Goal: Transaction & Acquisition: Purchase product/service

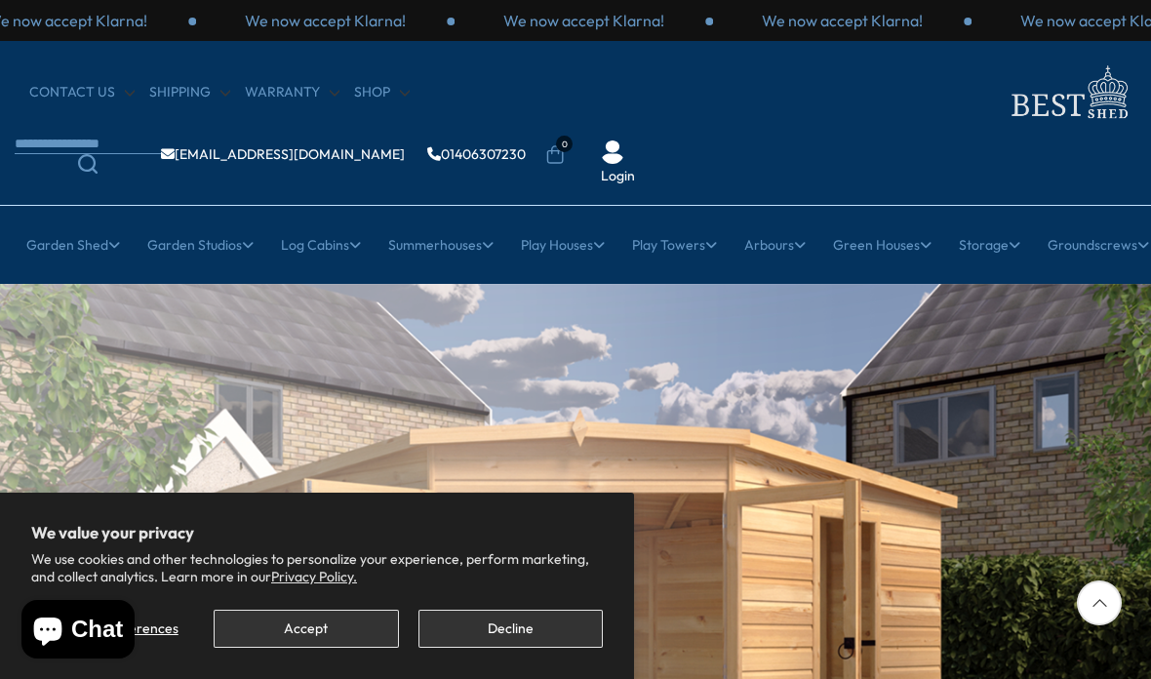
click at [529, 629] on button "Decline" at bounding box center [511, 629] width 184 height 38
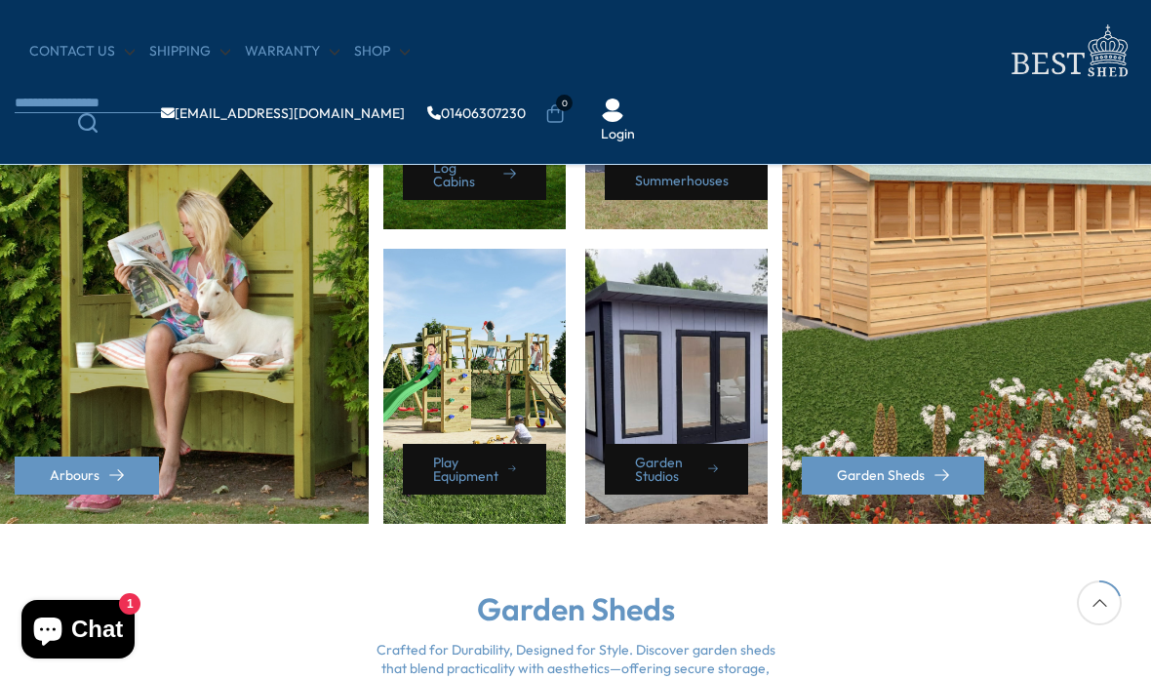
scroll to position [1032, 0]
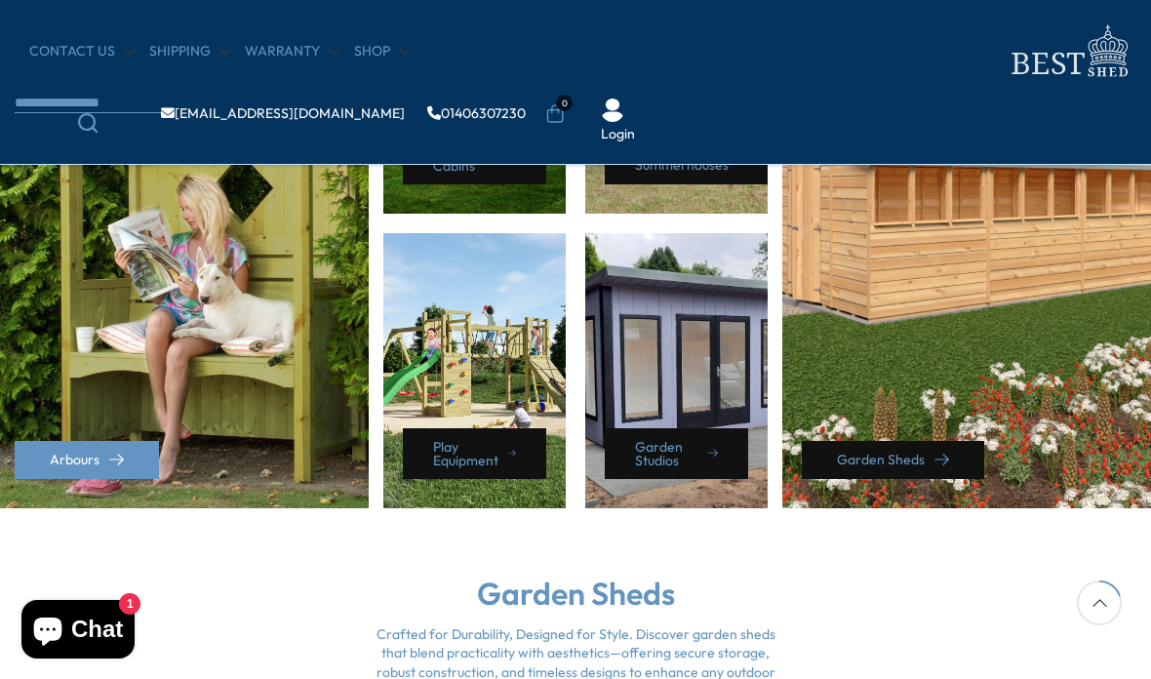
click at [895, 451] on link "Garden Sheds" at bounding box center [893, 460] width 182 height 38
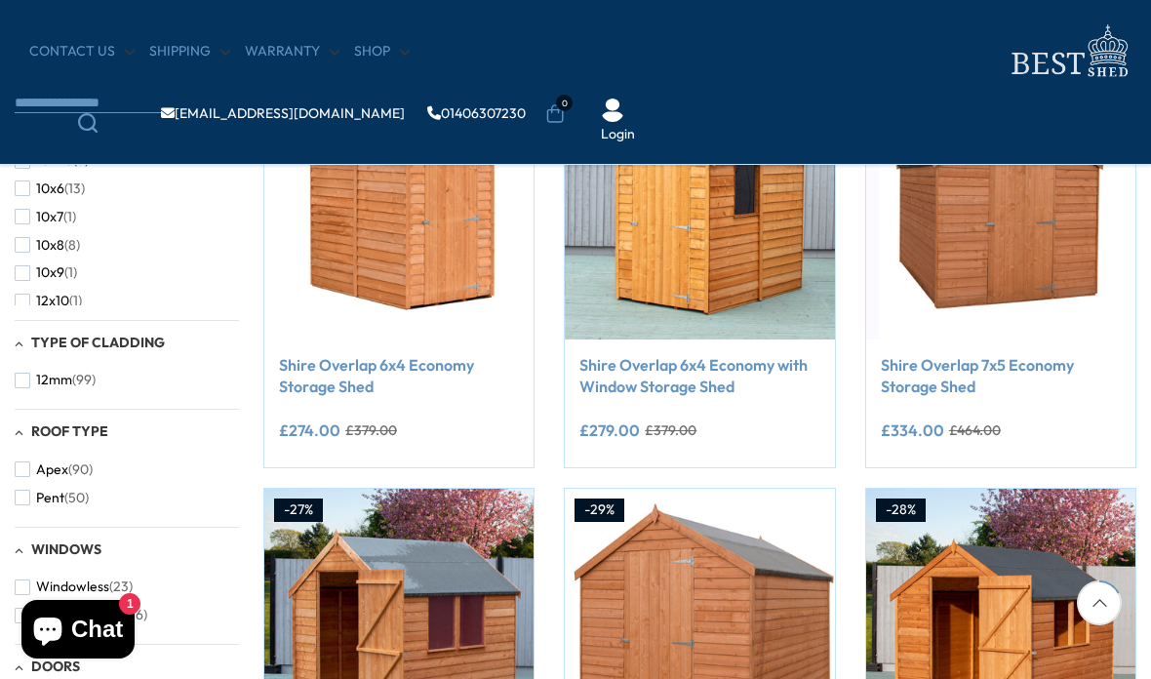
scroll to position [404, 0]
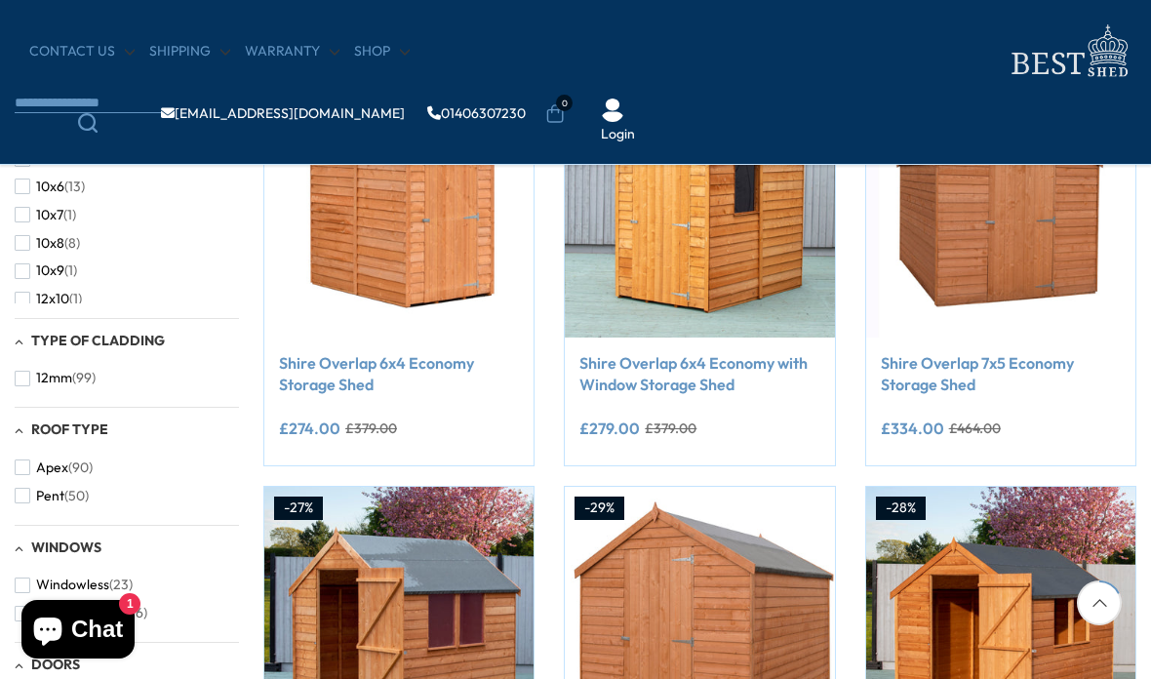
click at [24, 482] on button "Pent (50)" at bounding box center [52, 496] width 74 height 28
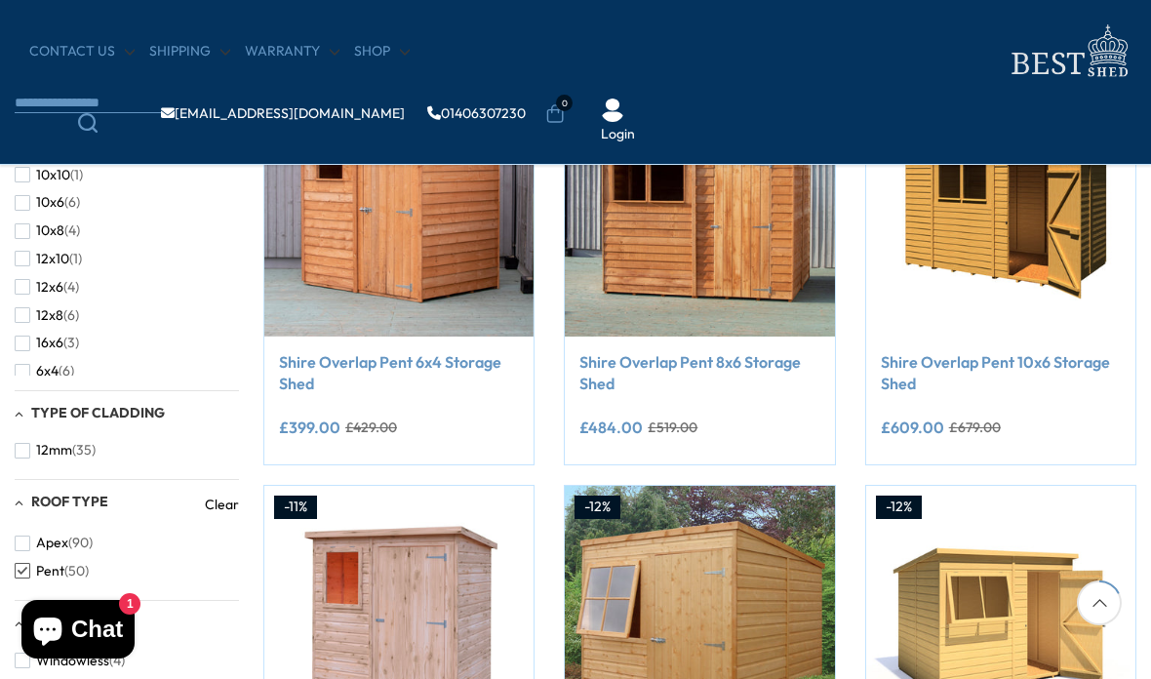
scroll to position [400, 0]
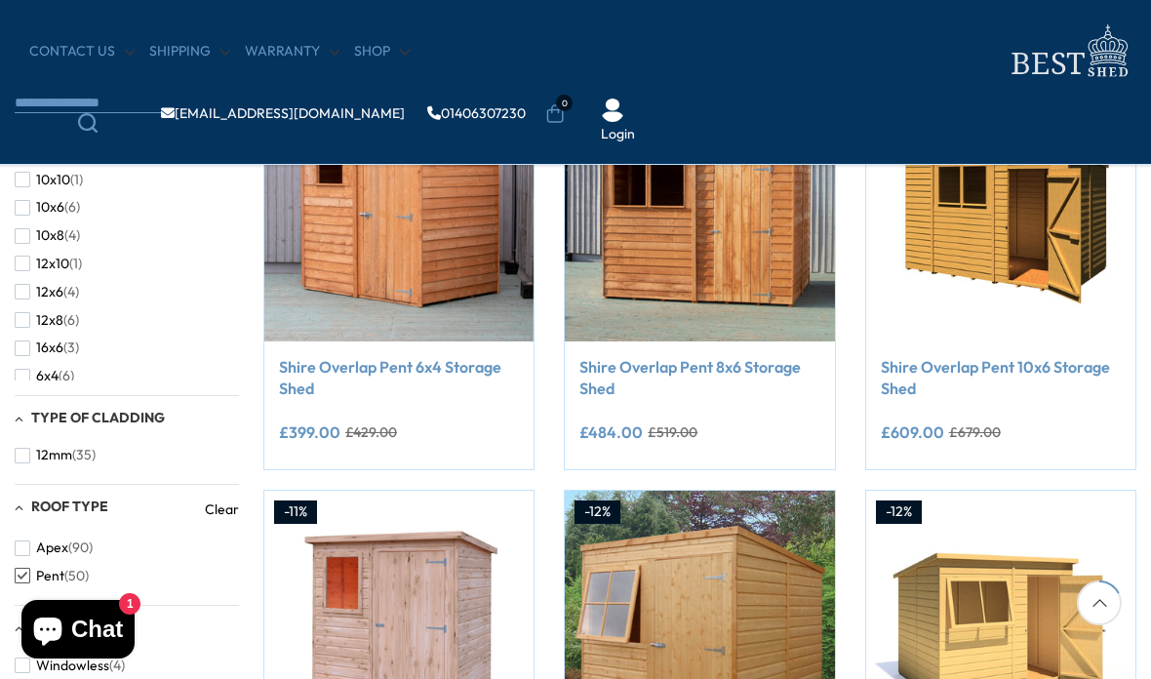
click at [26, 256] on span "button" at bounding box center [23, 264] width 16 height 16
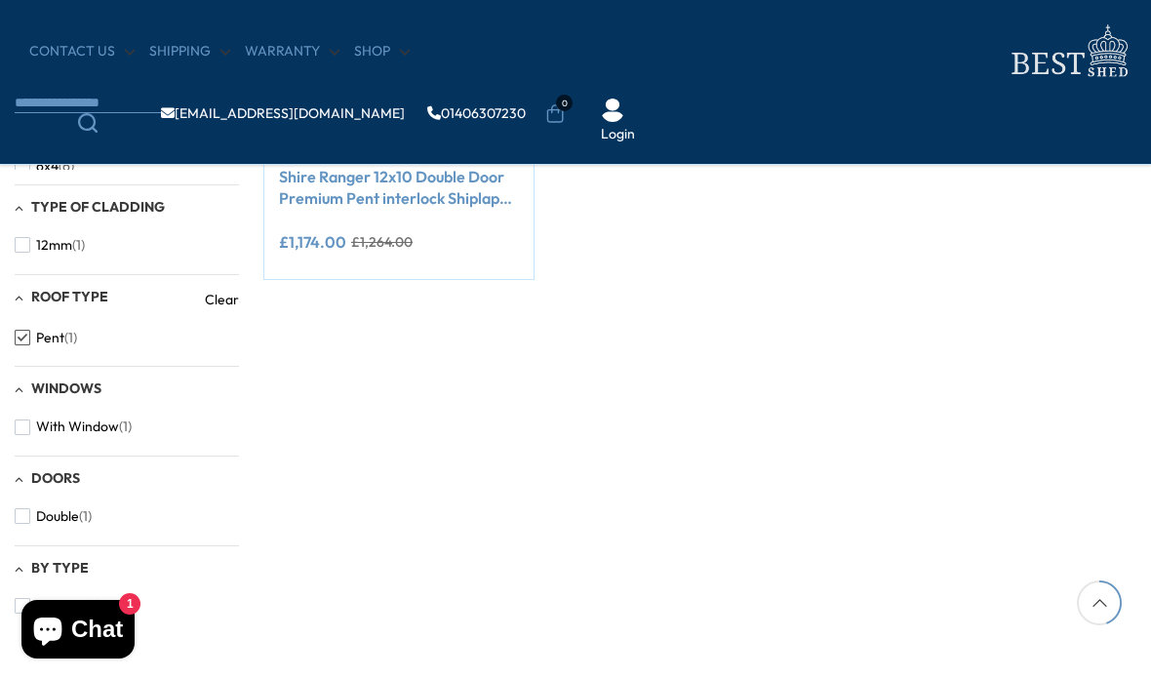
scroll to position [593, 0]
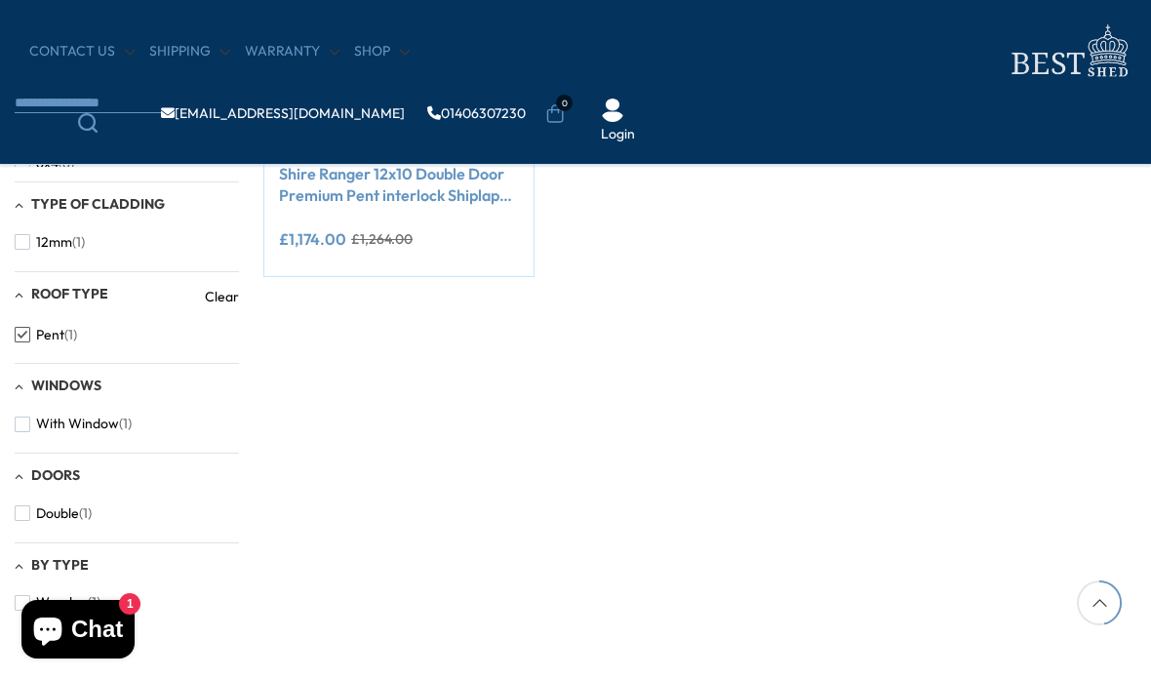
click at [29, 417] on span "button" at bounding box center [23, 425] width 16 height 16
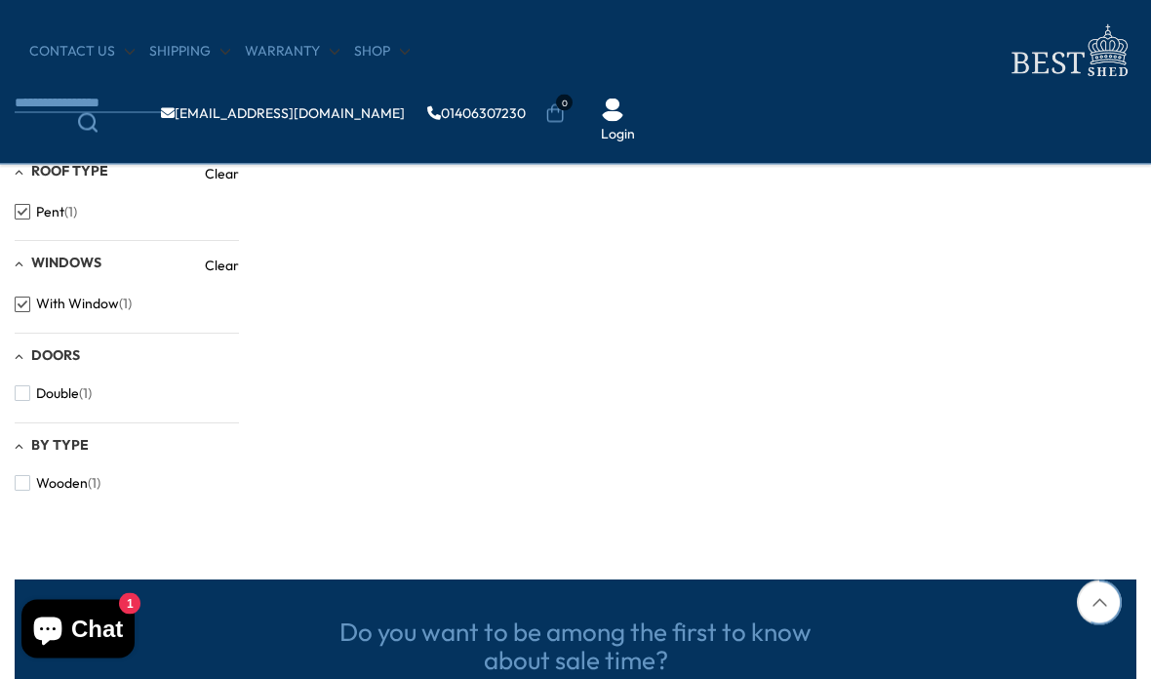
scroll to position [740, 0]
click at [22, 385] on span "button" at bounding box center [23, 393] width 16 height 16
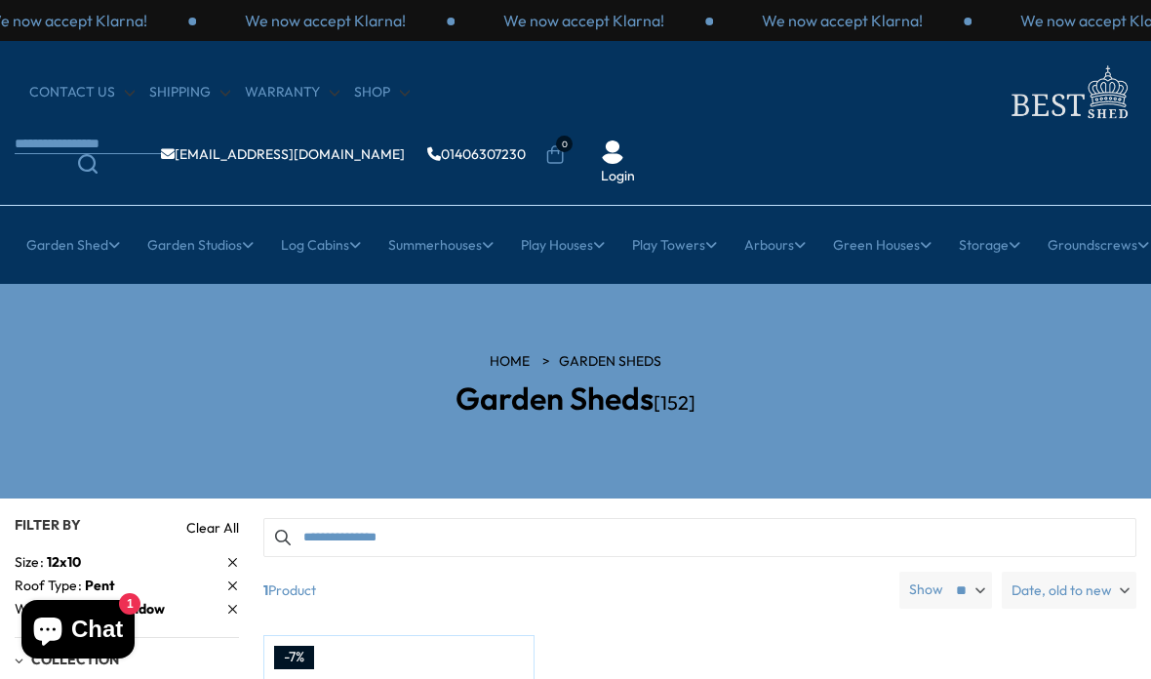
click at [226, 621] on link "Pent Roof Cabins" at bounding box center [184, 638] width 110 height 34
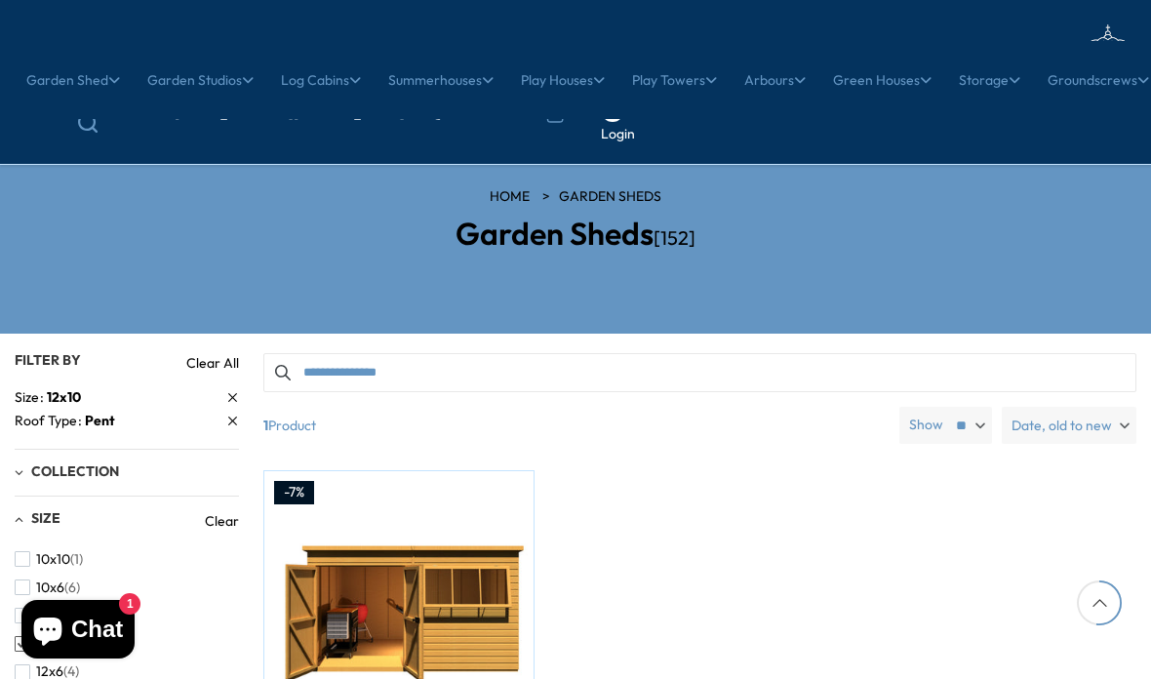
scroll to position [671, 0]
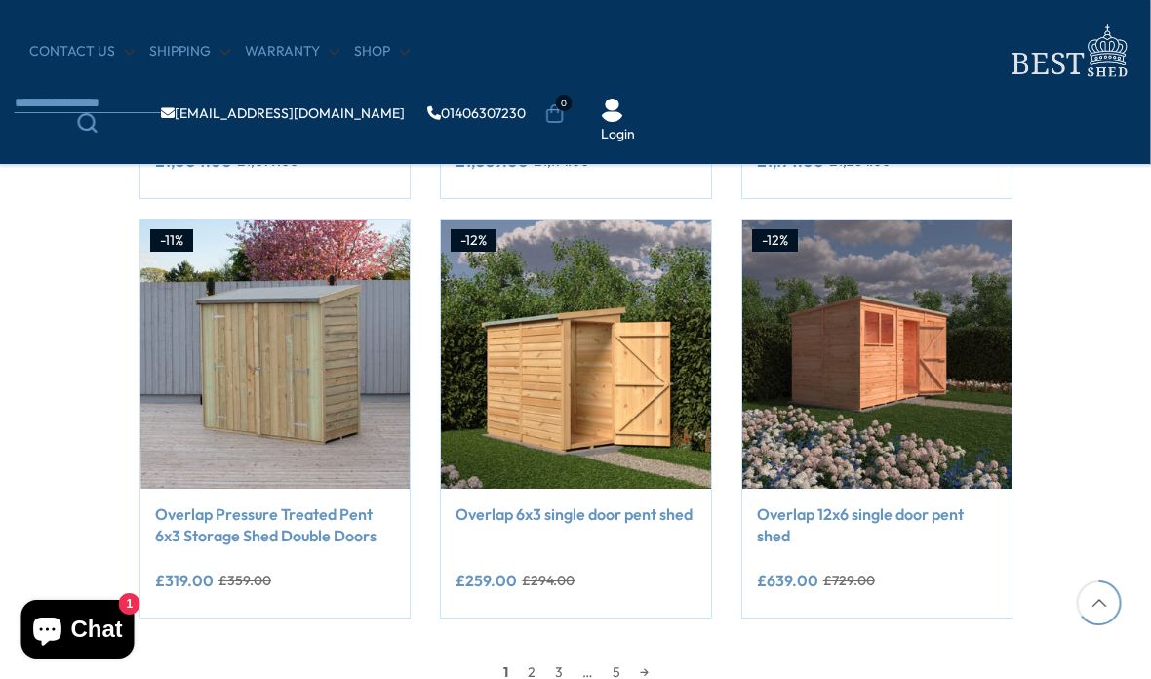
scroll to position [1375, 199]
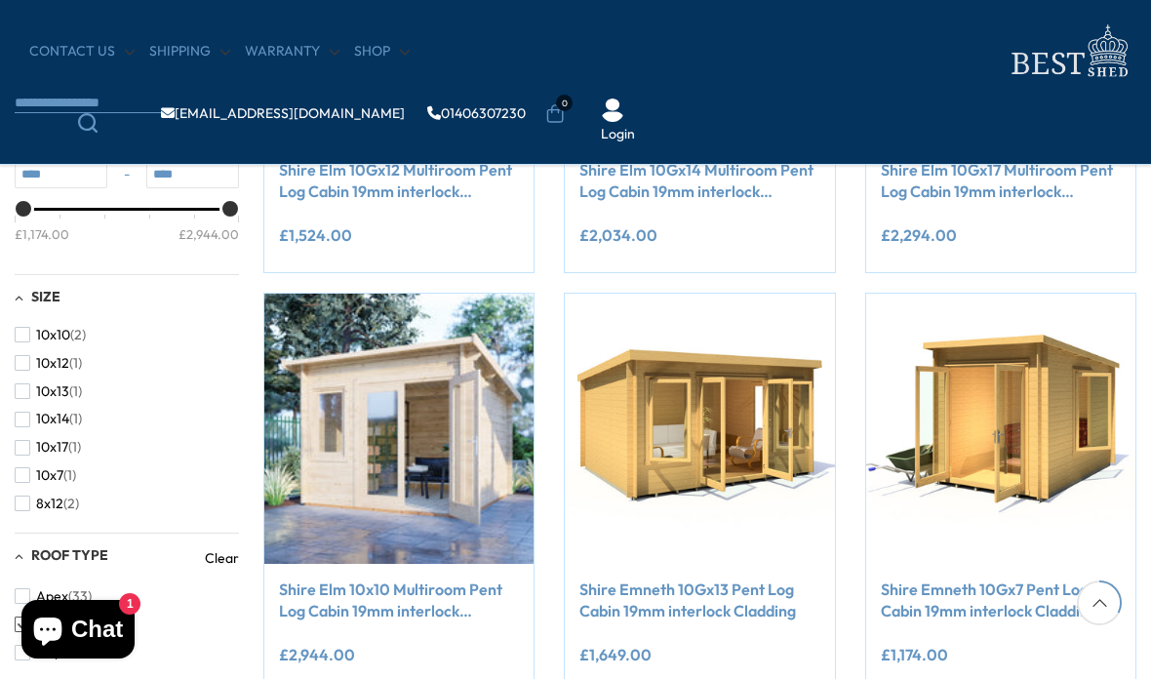
scroll to position [596, 0]
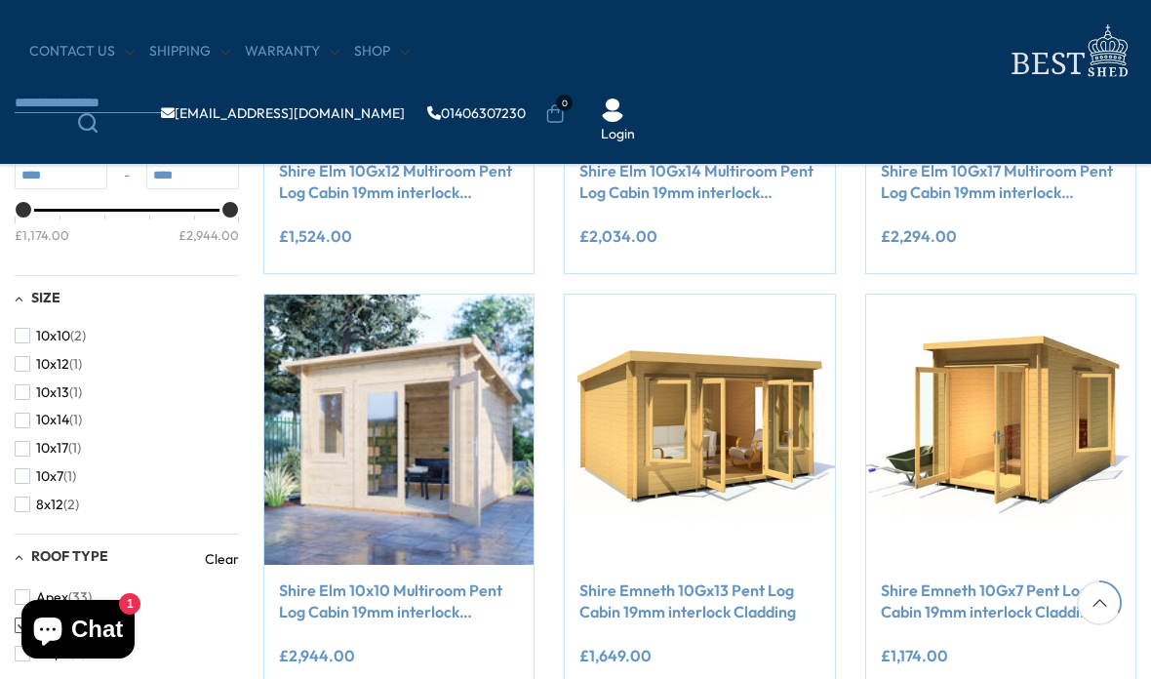
click at [688, 599] on link "Shire Emneth 10Gx13 Pent Log Cabin 19mm interlock Cladding" at bounding box center [700, 602] width 240 height 44
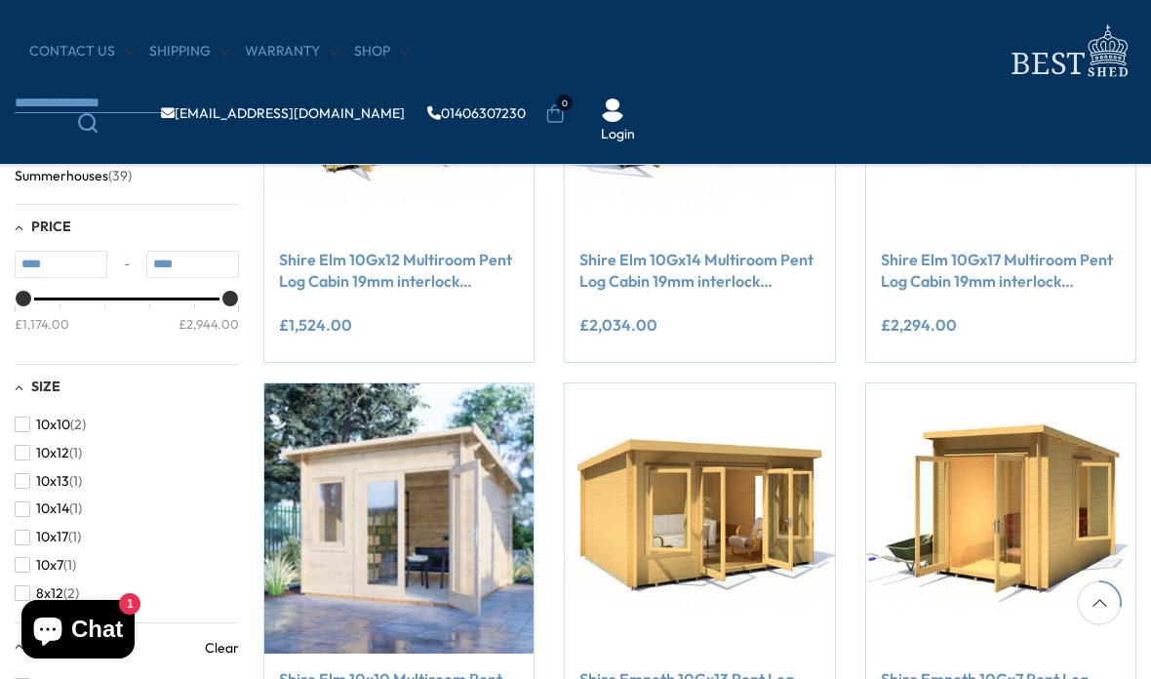
scroll to position [515, 0]
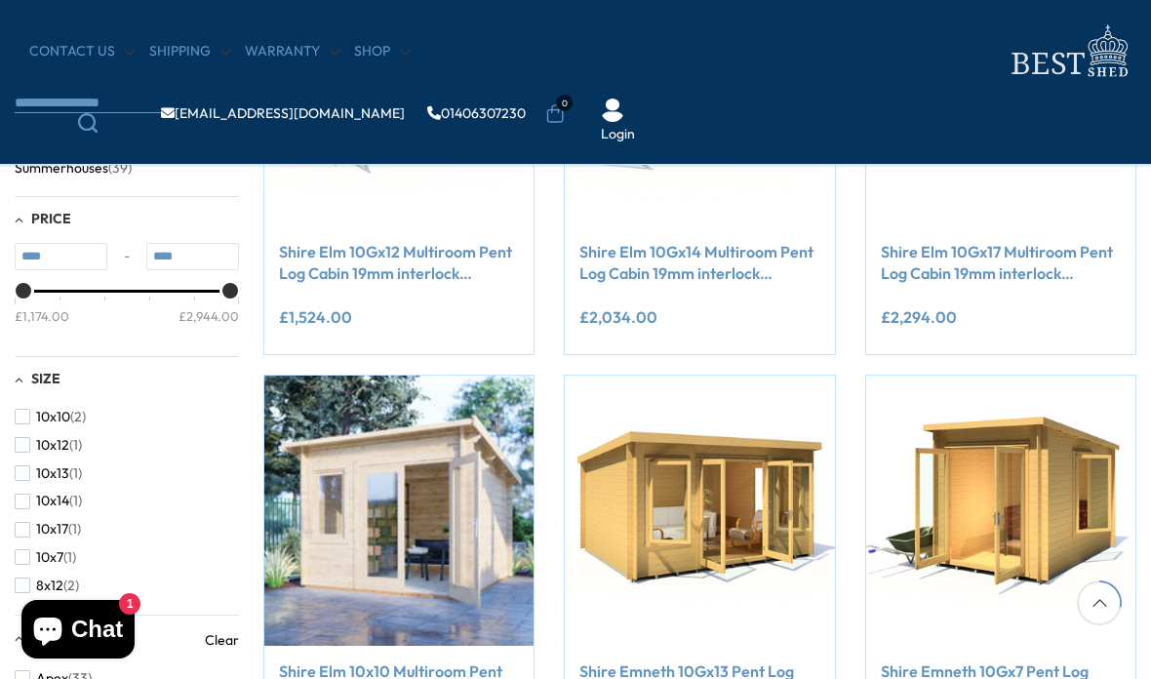
click at [27, 431] on button "10x12 (1)" at bounding box center [48, 445] width 67 height 28
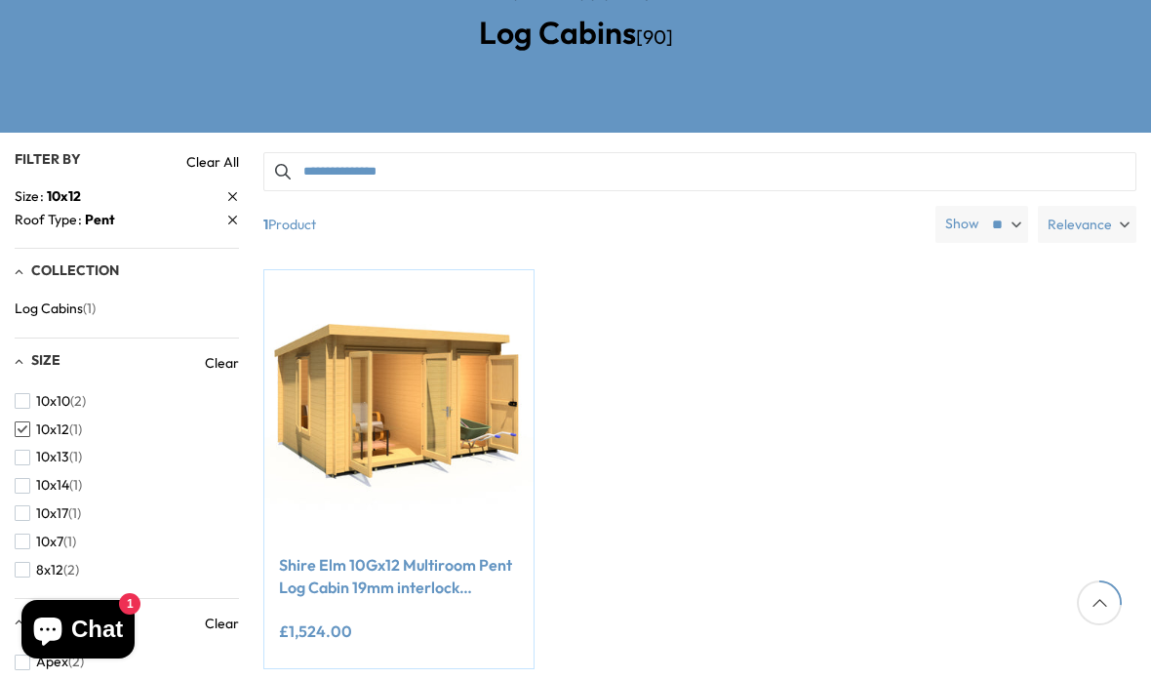
scroll to position [364, 0]
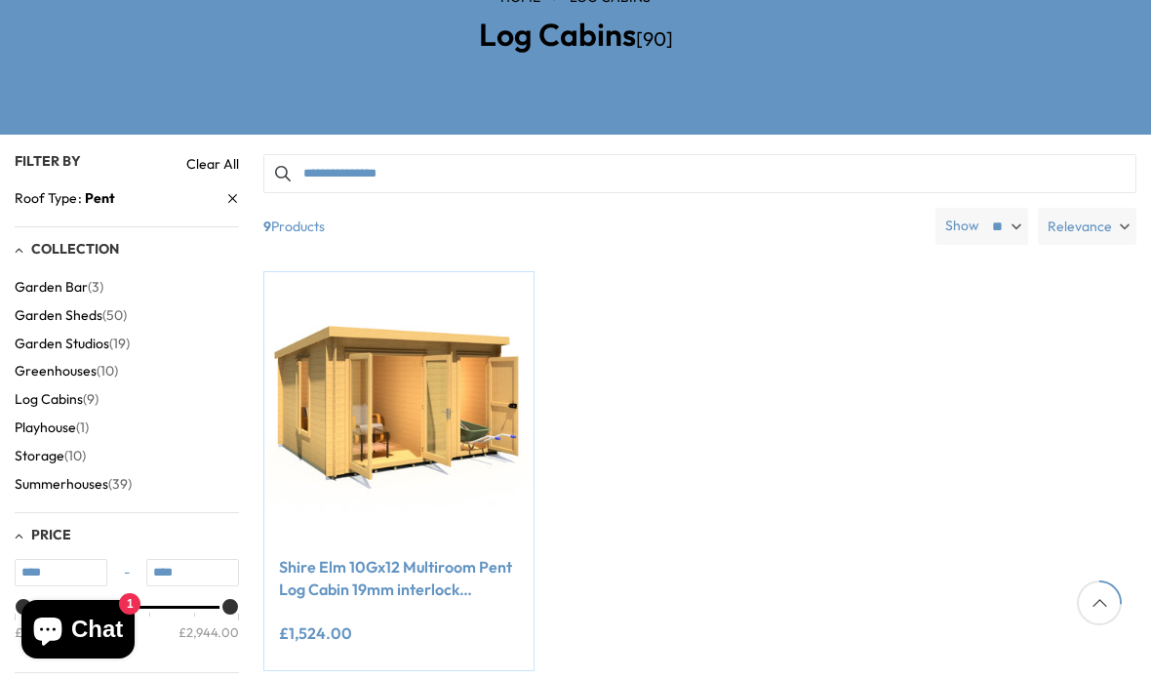
scroll to position [593, 0]
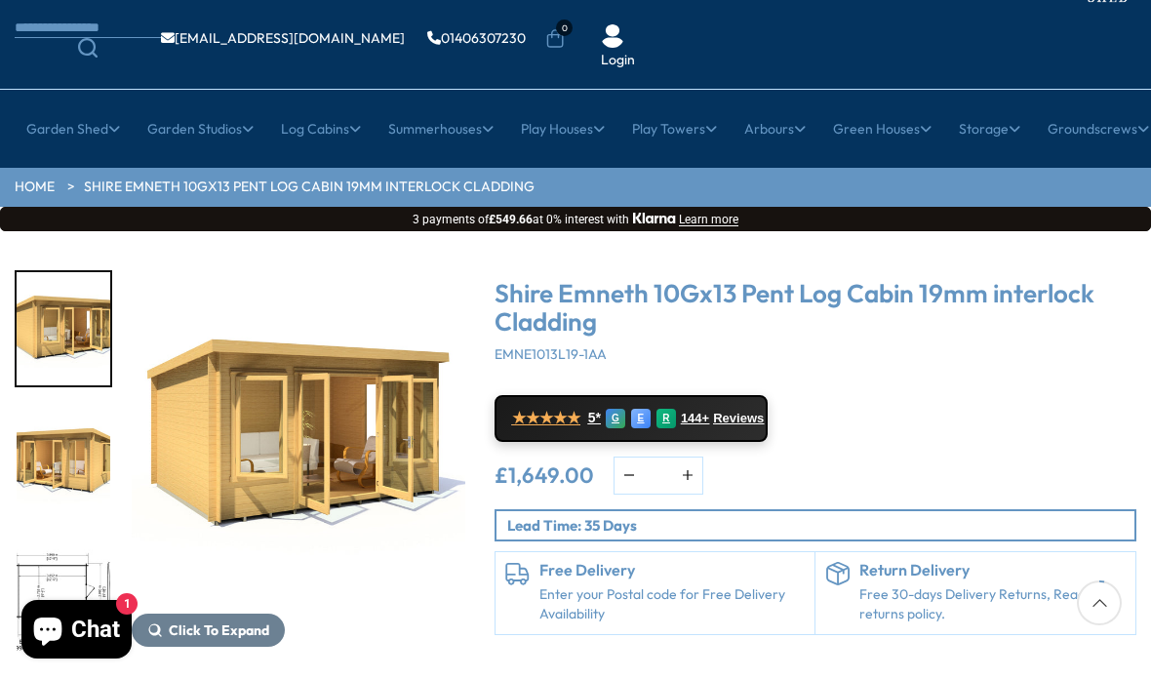
scroll to position [133, 0]
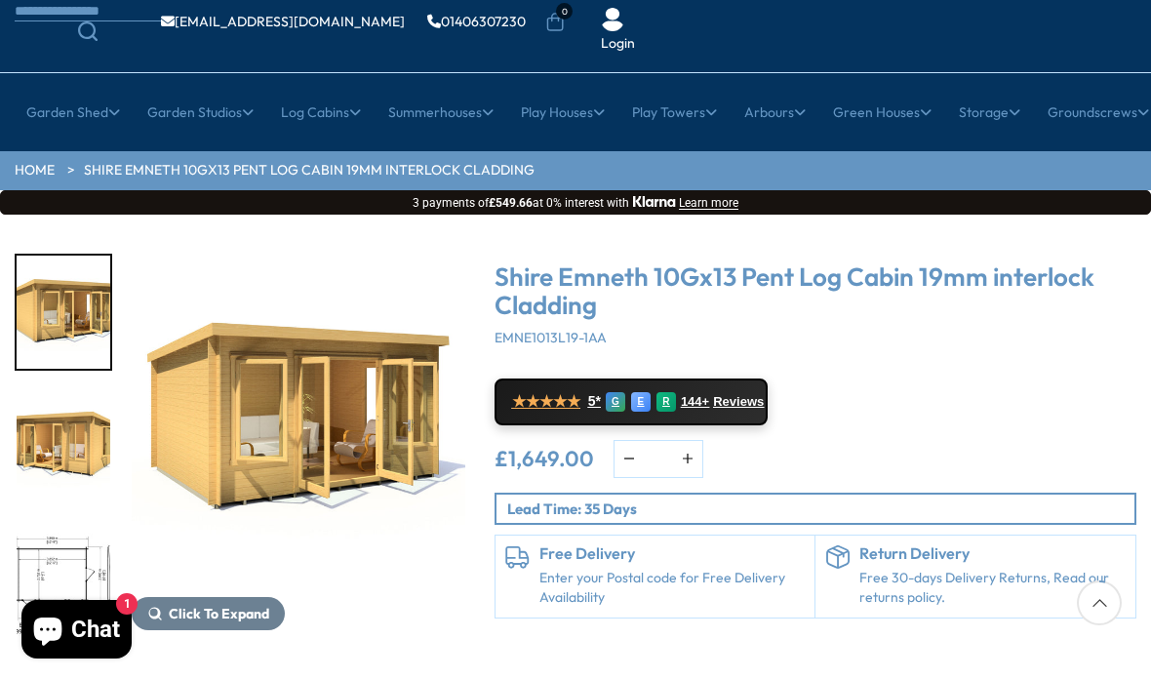
click at [72, 529] on img "3 / 15" at bounding box center [64, 585] width 94 height 113
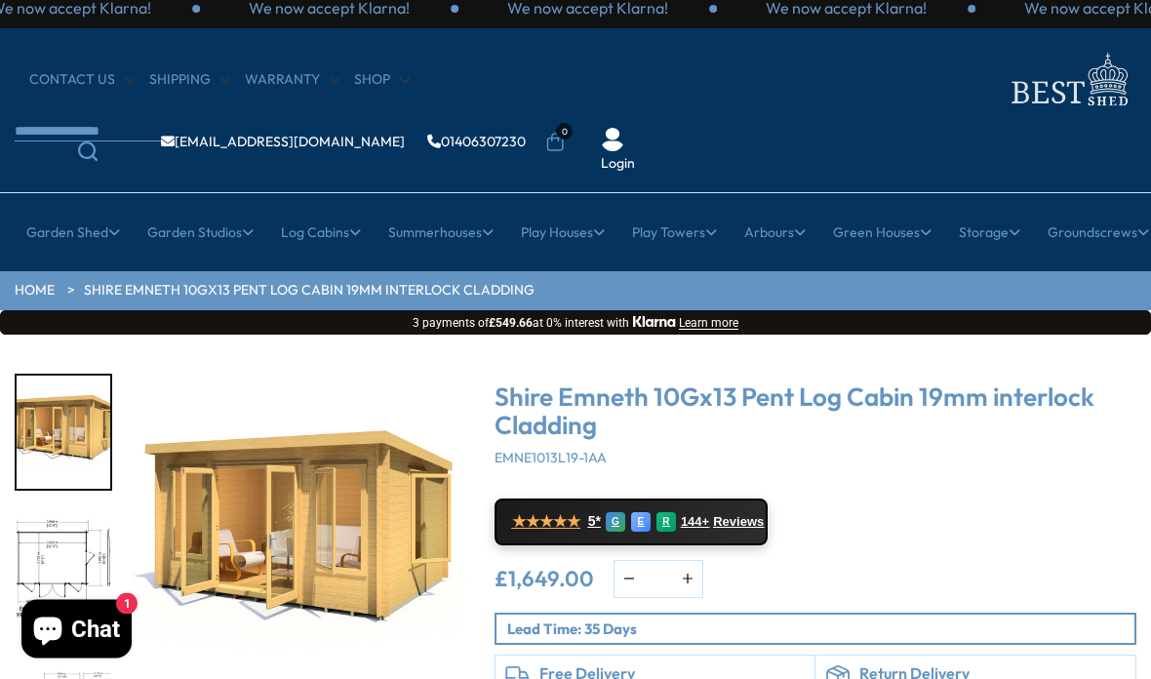
scroll to position [0, 0]
